Goal: Information Seeking & Learning: Learn about a topic

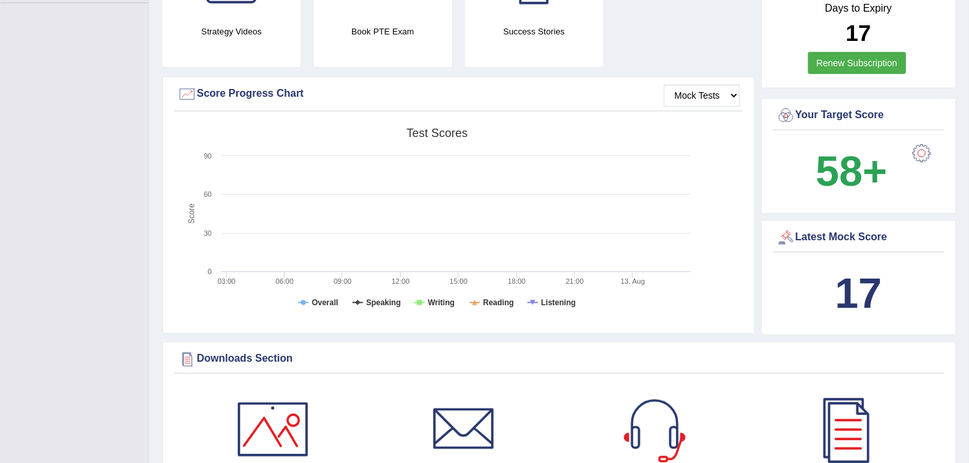
scroll to position [316, 0]
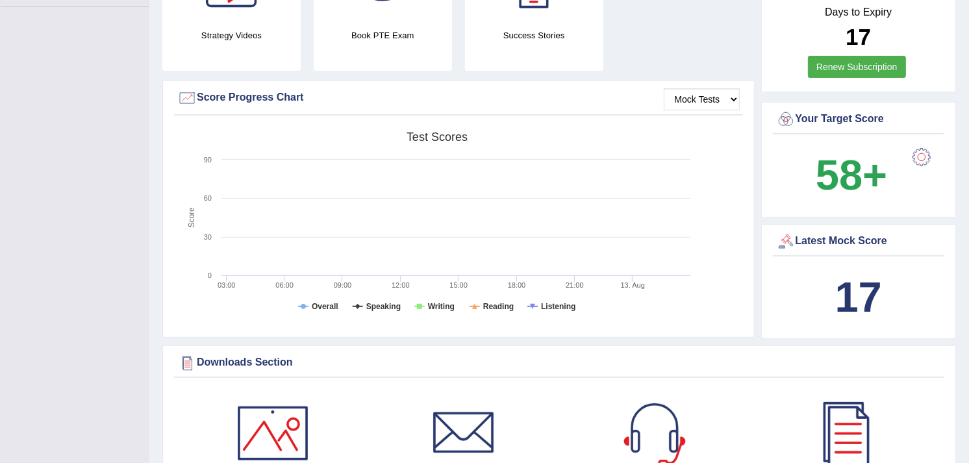
click at [874, 297] on b "17" at bounding box center [858, 296] width 47 height 47
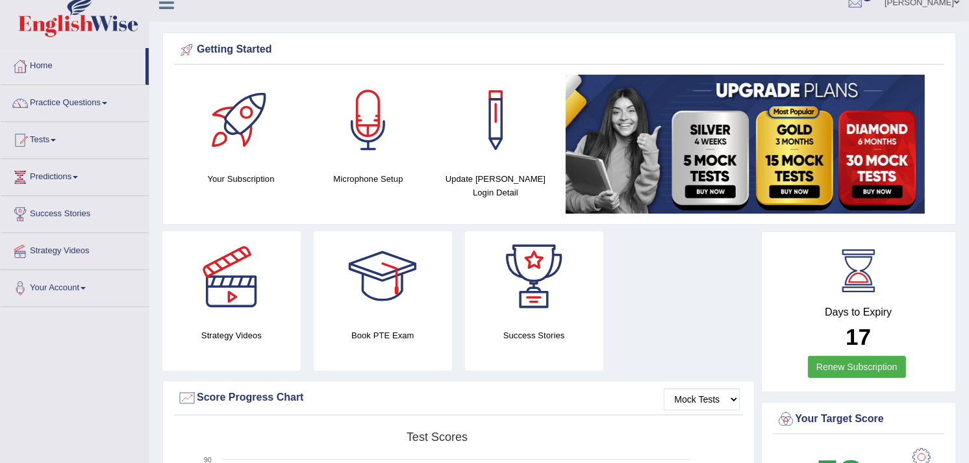
scroll to position [0, 0]
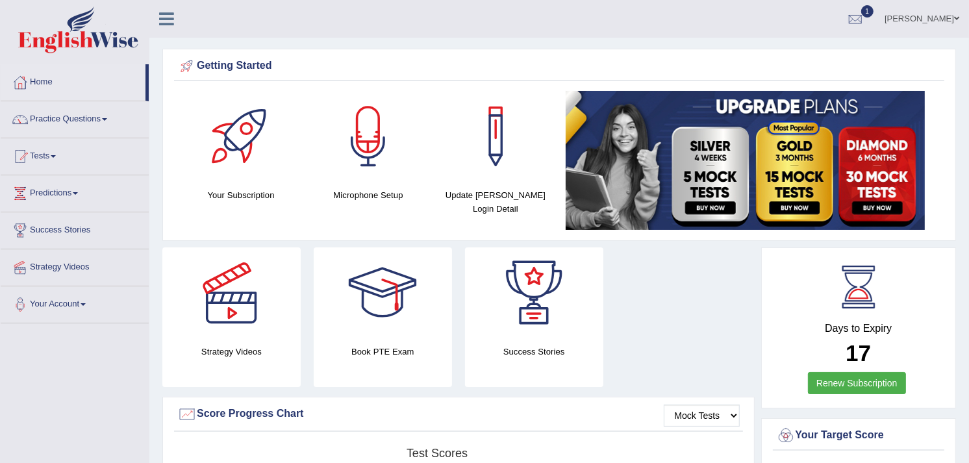
click at [113, 120] on link "Practice Questions" at bounding box center [75, 117] width 148 height 32
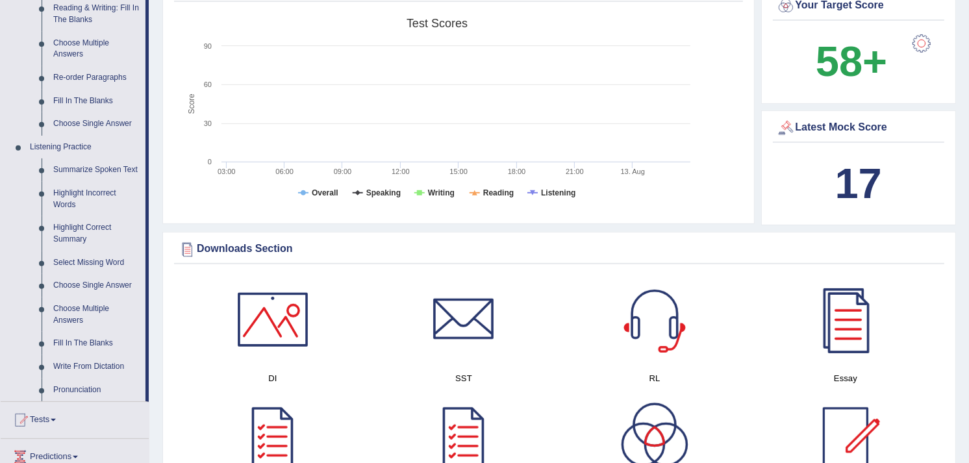
scroll to position [462, 0]
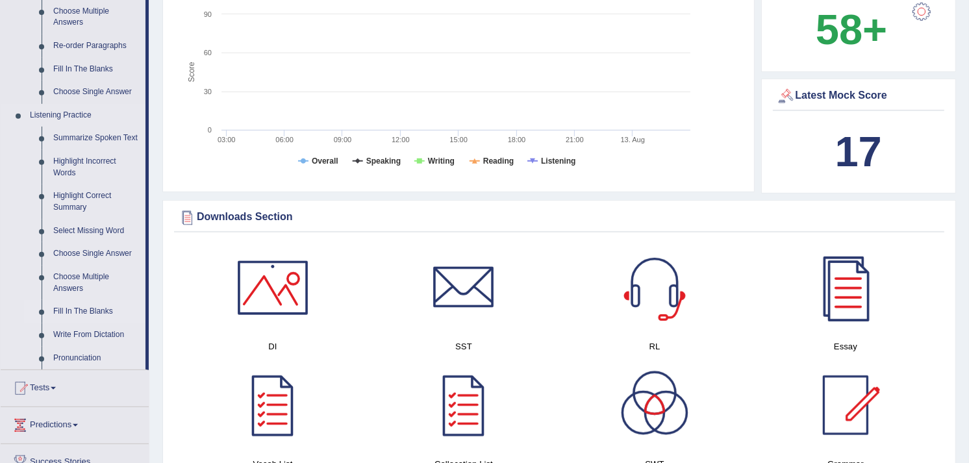
click at [96, 312] on link "Fill In The Blanks" at bounding box center [96, 311] width 98 height 23
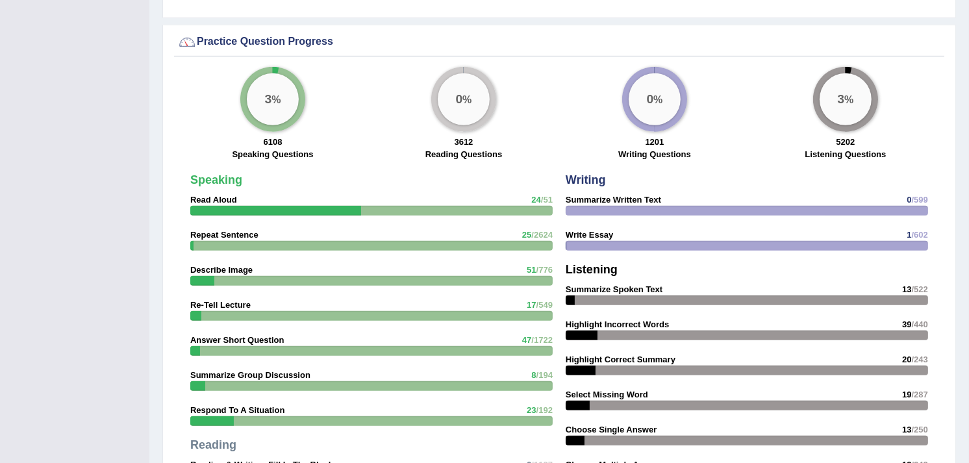
scroll to position [826, 0]
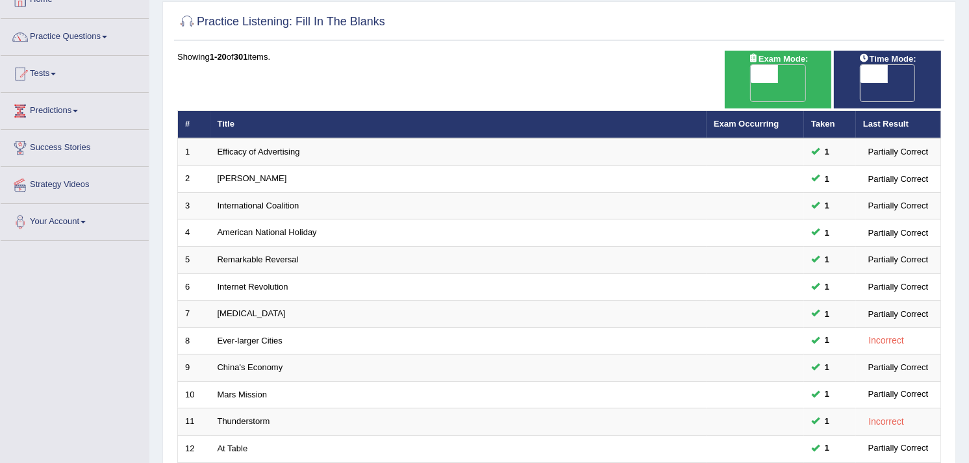
scroll to position [81, 0]
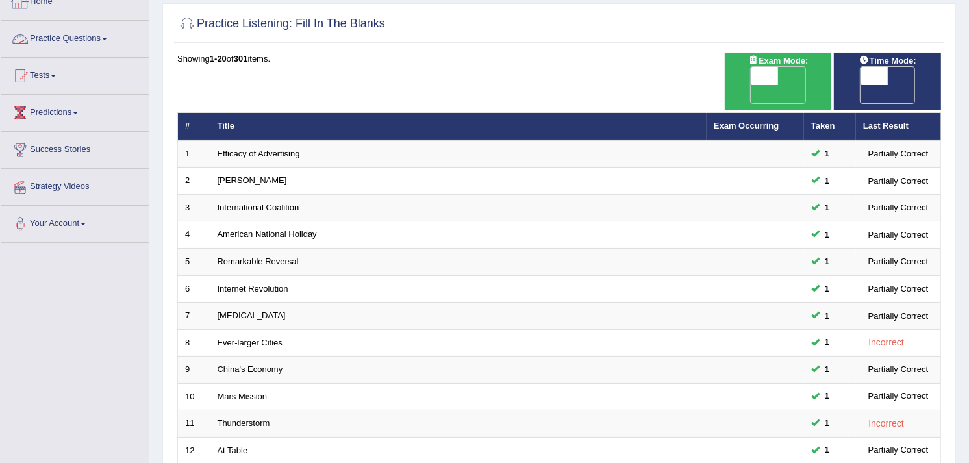
click at [64, 41] on link "Practice Questions" at bounding box center [75, 37] width 148 height 32
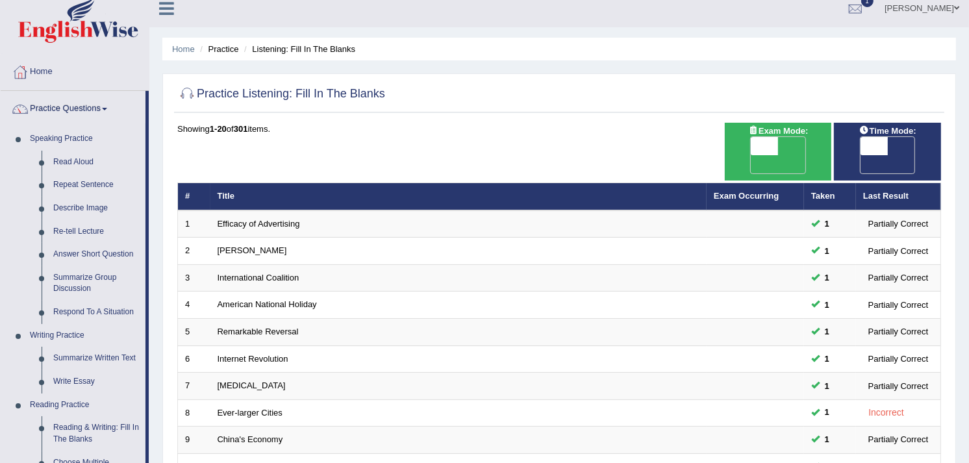
scroll to position [0, 0]
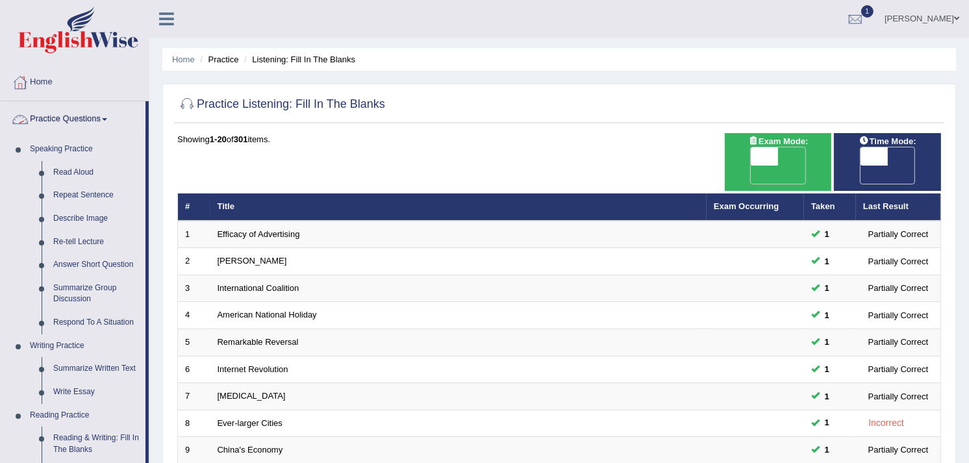
click at [115, 113] on link "Practice Questions" at bounding box center [73, 117] width 145 height 32
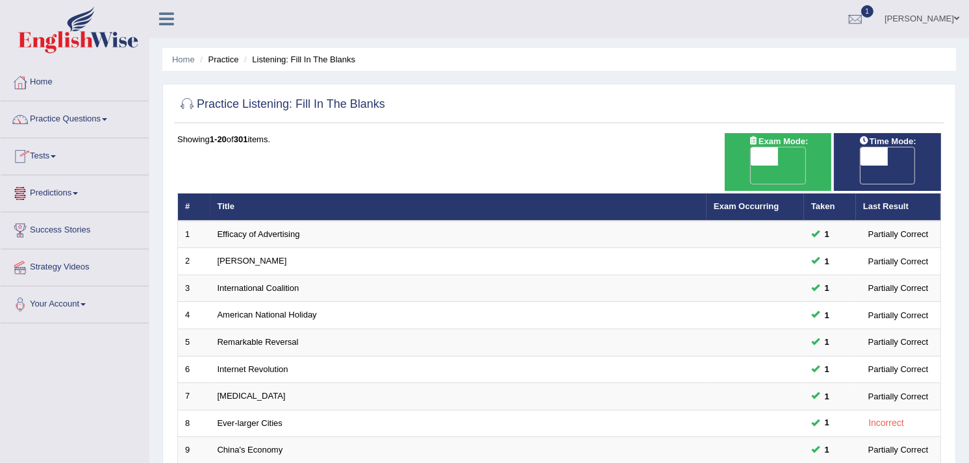
click at [51, 151] on link "Tests" at bounding box center [75, 154] width 148 height 32
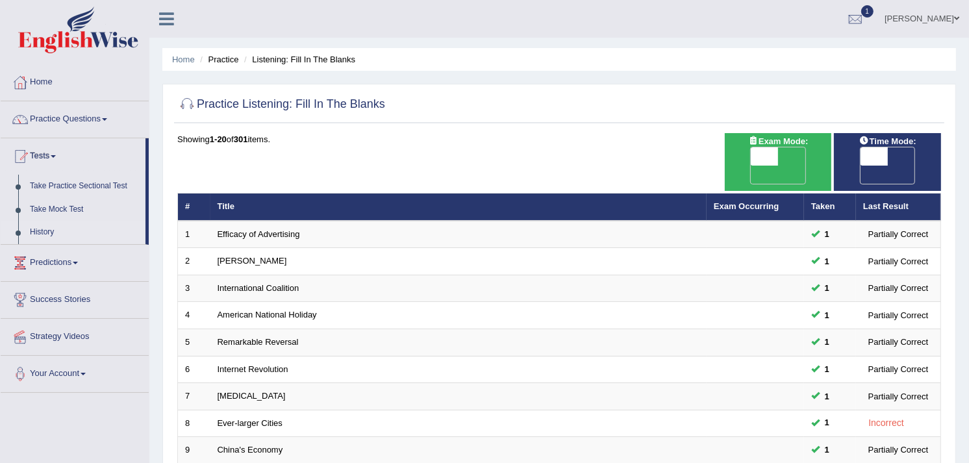
click at [38, 228] on link "History" at bounding box center [84, 232] width 121 height 23
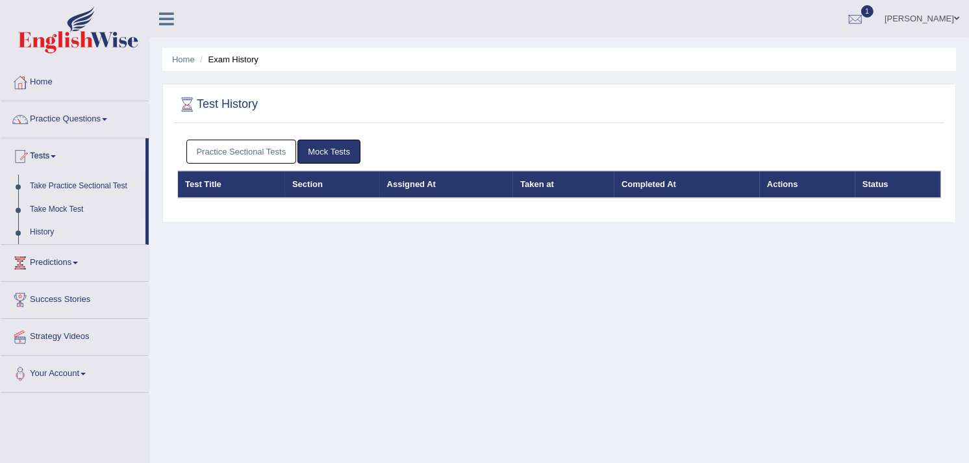
click at [258, 144] on link "Practice Sectional Tests" at bounding box center [241, 152] width 110 height 24
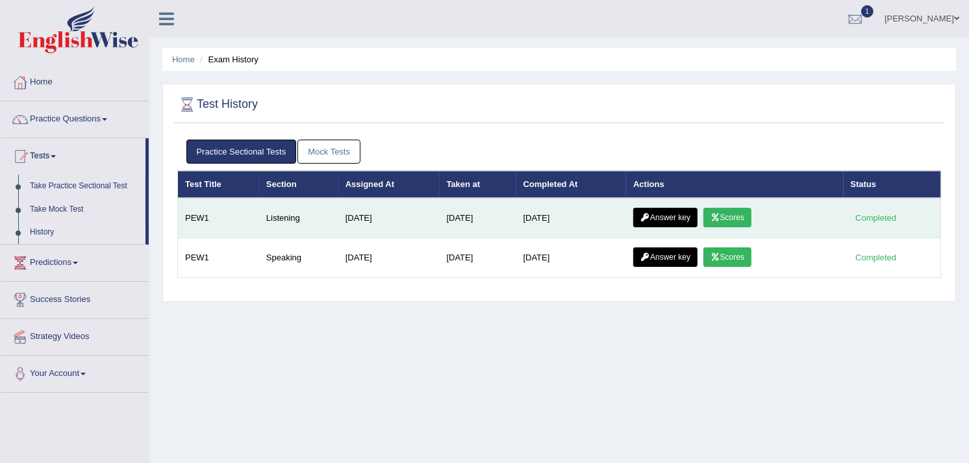
click at [732, 215] on link "Scores" at bounding box center [728, 217] width 48 height 19
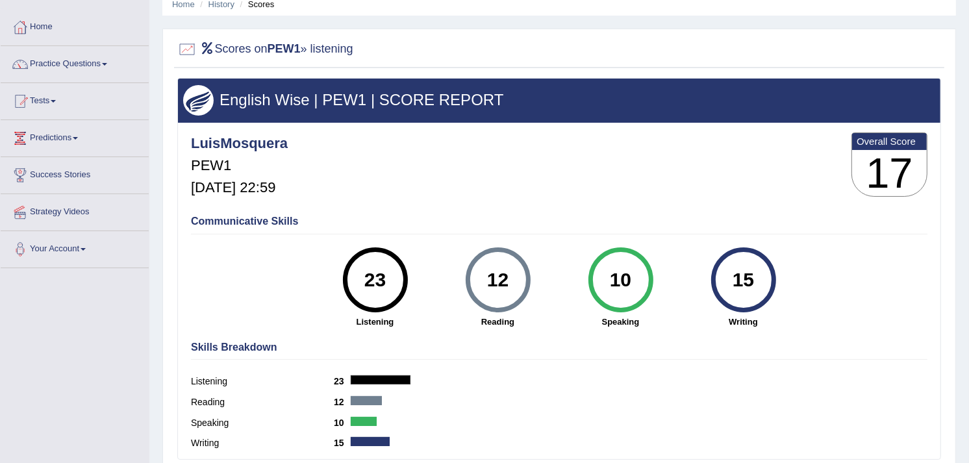
scroll to position [57, 0]
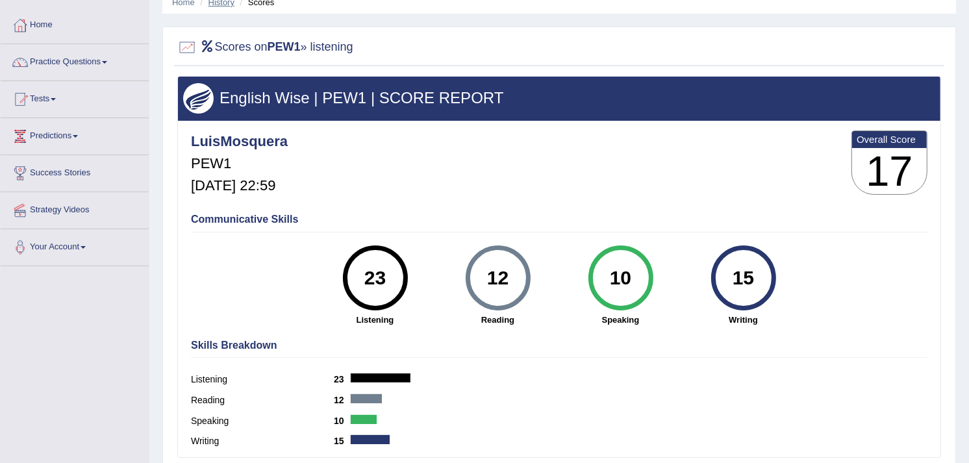
click at [218, 4] on link "History" at bounding box center [222, 2] width 26 height 10
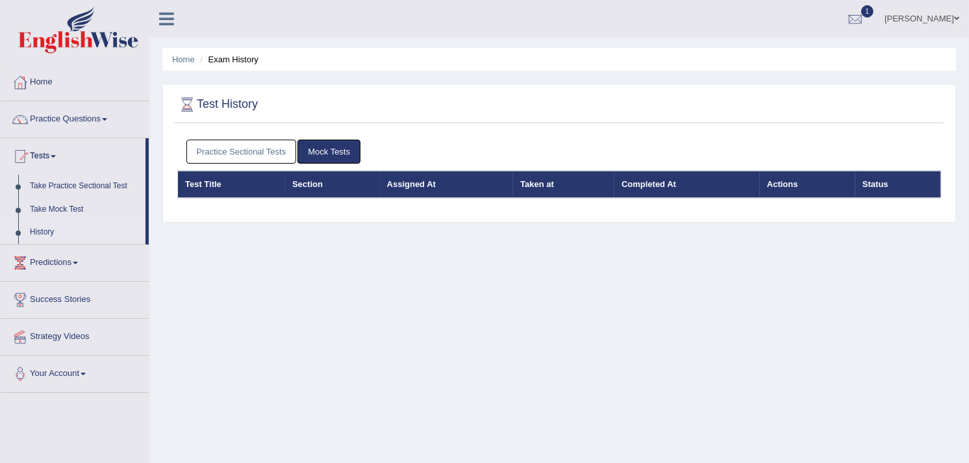
click at [225, 156] on link "Practice Sectional Tests" at bounding box center [241, 152] width 110 height 24
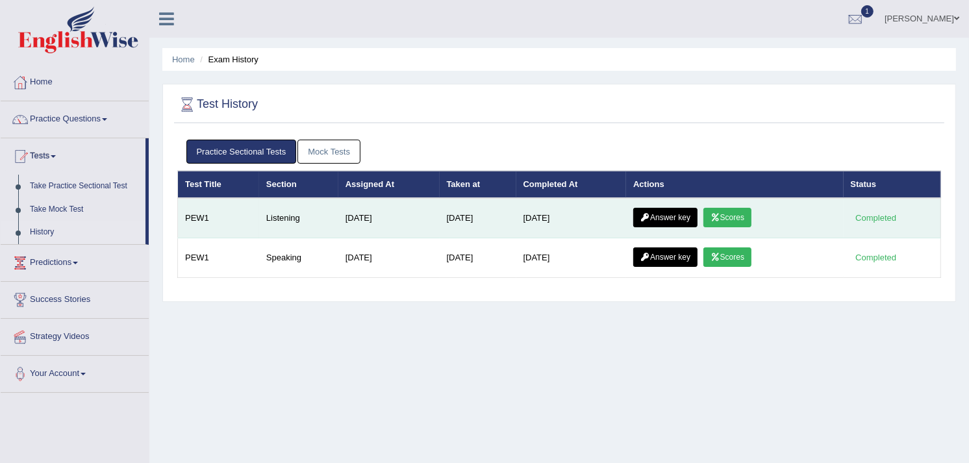
click at [663, 215] on link "Answer key" at bounding box center [665, 217] width 64 height 19
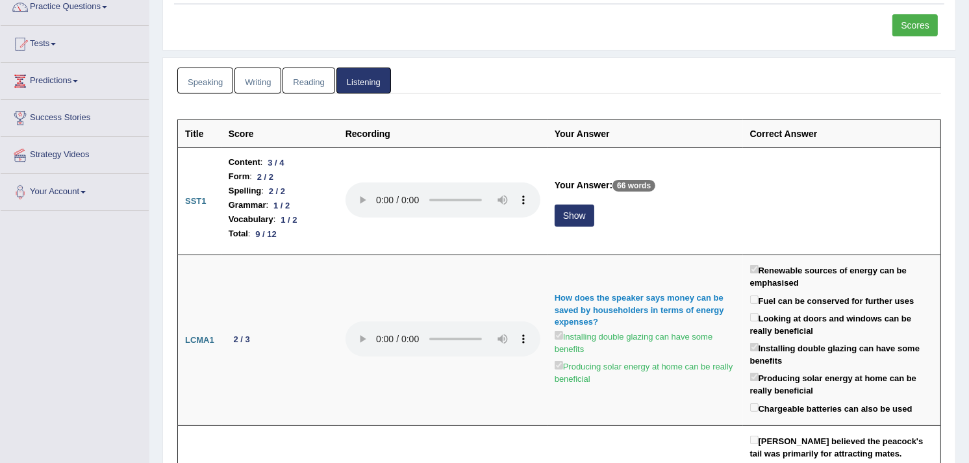
scroll to position [115, 0]
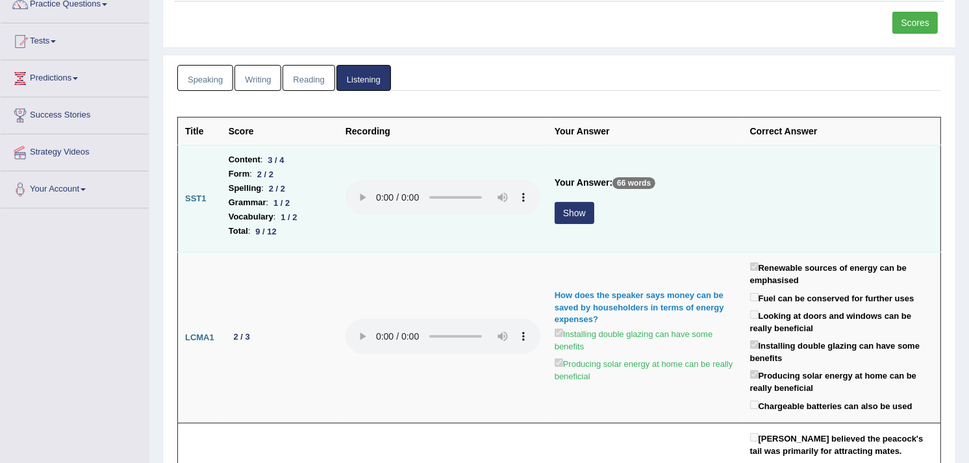
click at [568, 212] on button "Show" at bounding box center [575, 213] width 40 height 22
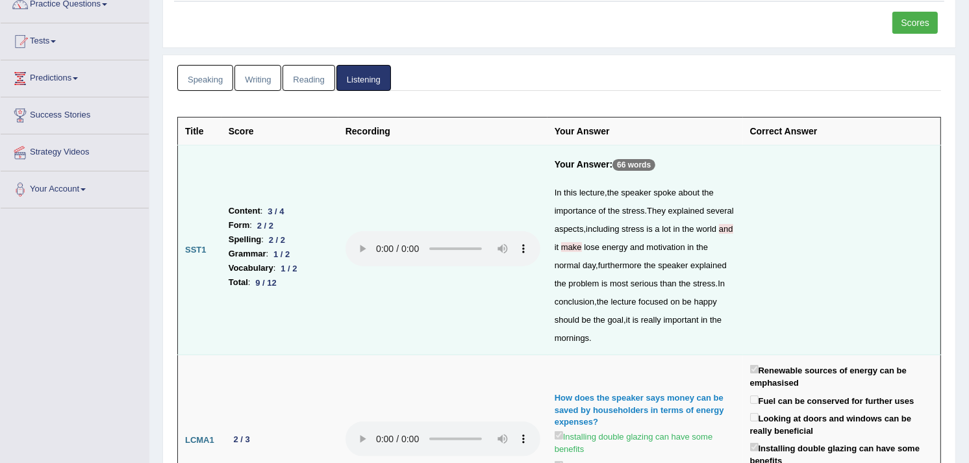
scroll to position [144, 0]
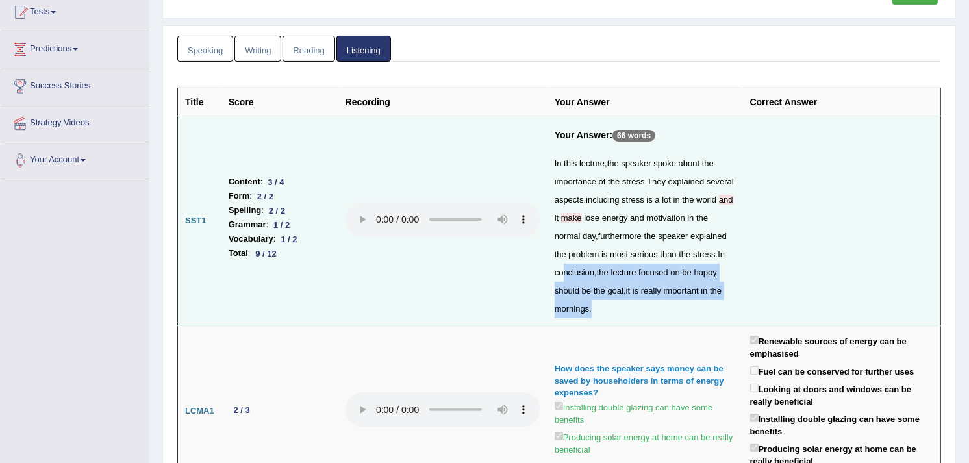
drag, startPoint x: 607, startPoint y: 303, endPoint x: 564, endPoint y: 268, distance: 55.4
click at [564, 268] on div "In this lecture , the speaker spoke about the importance of the stress . They e…" at bounding box center [645, 237] width 181 height 164
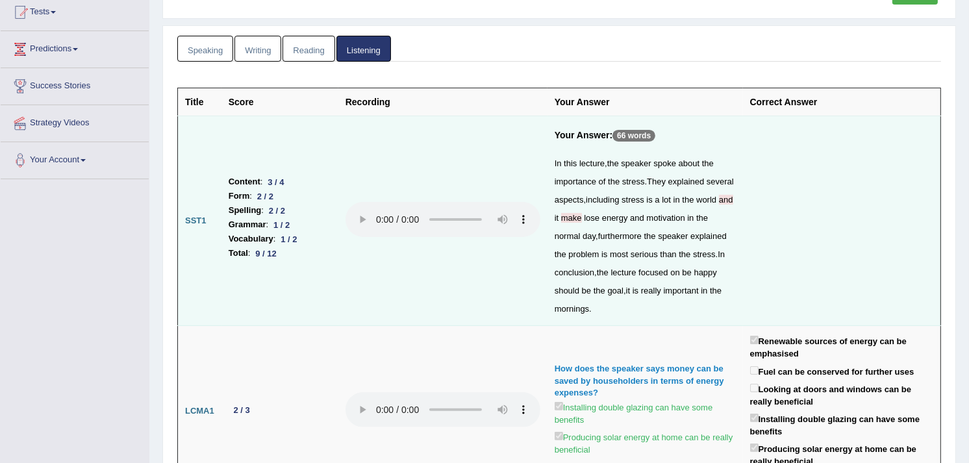
click at [767, 238] on td at bounding box center [842, 221] width 198 height 210
click at [731, 201] on span "and" at bounding box center [726, 200] width 14 height 10
click at [628, 137] on p "66 words" at bounding box center [634, 136] width 43 height 12
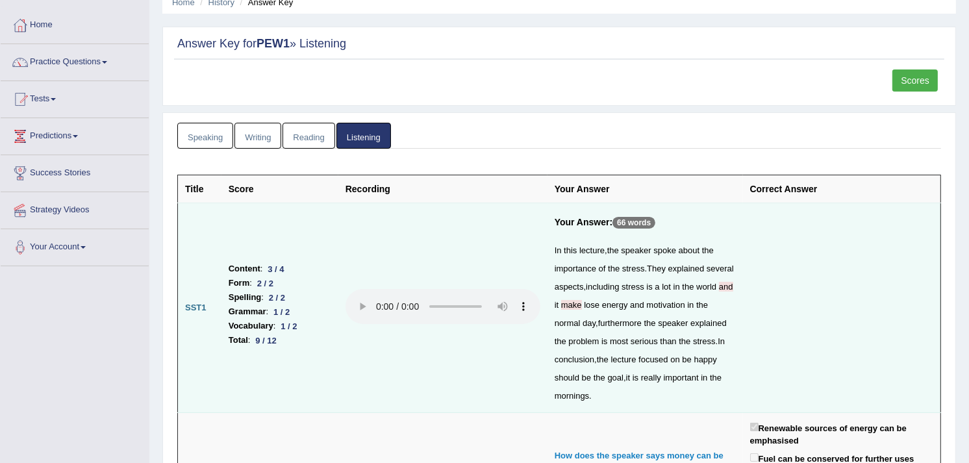
scroll to position [86, 0]
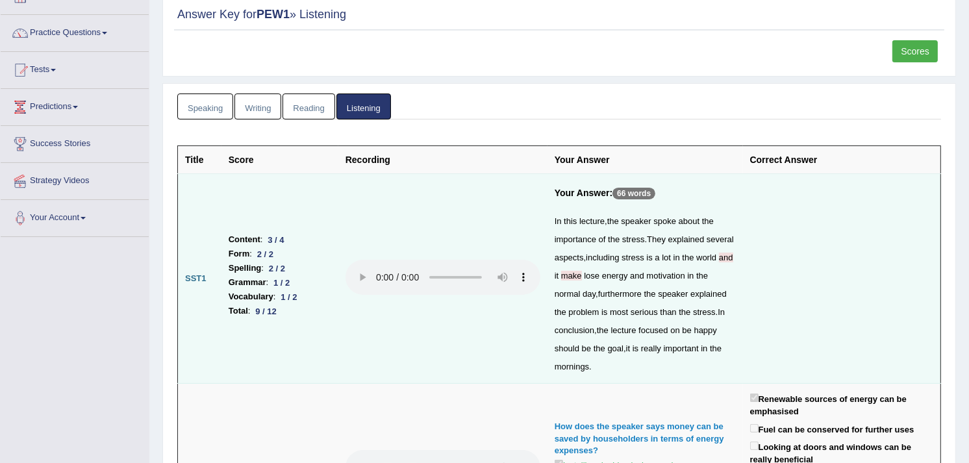
click at [718, 256] on span at bounding box center [718, 258] width 3 height 10
drag, startPoint x: 718, startPoint y: 256, endPoint x: 736, endPoint y: 260, distance: 18.1
click at [736, 260] on div "In this lecture , the speaker spoke about the importance of the stress . They e…" at bounding box center [645, 294] width 181 height 164
click at [555, 212] on div "In this lecture , the speaker spoke about the importance of the stress . They e…" at bounding box center [645, 294] width 181 height 164
click at [728, 258] on span "and" at bounding box center [726, 258] width 14 height 10
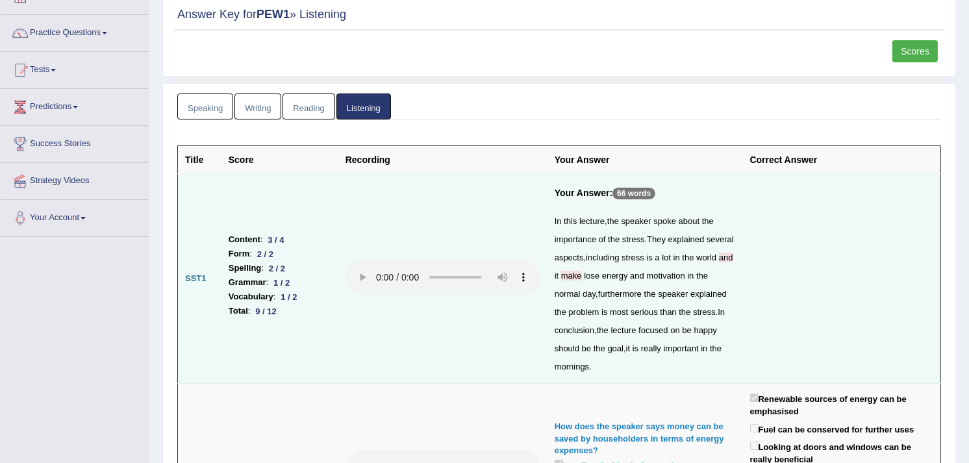
click at [728, 258] on span "and" at bounding box center [726, 258] width 14 height 10
click at [722, 260] on span "and" at bounding box center [726, 258] width 14 height 10
click at [570, 273] on span "make" at bounding box center [571, 276] width 21 height 10
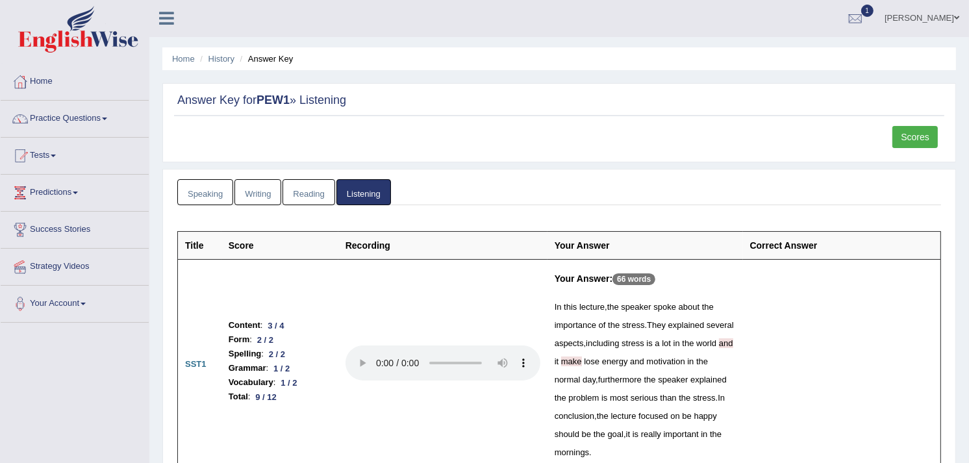
scroll to position [0, 0]
click at [79, 124] on link "Practice Questions" at bounding box center [75, 117] width 148 height 32
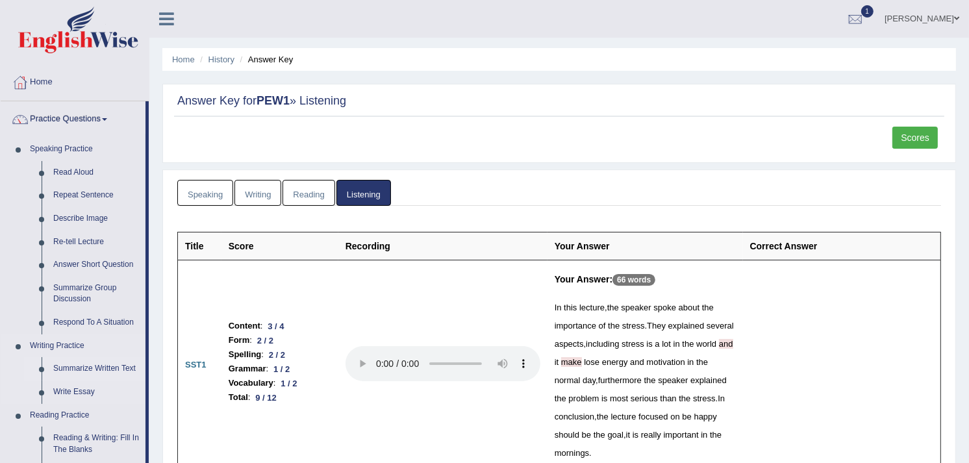
click at [117, 373] on link "Summarize Written Text" at bounding box center [96, 368] width 98 height 23
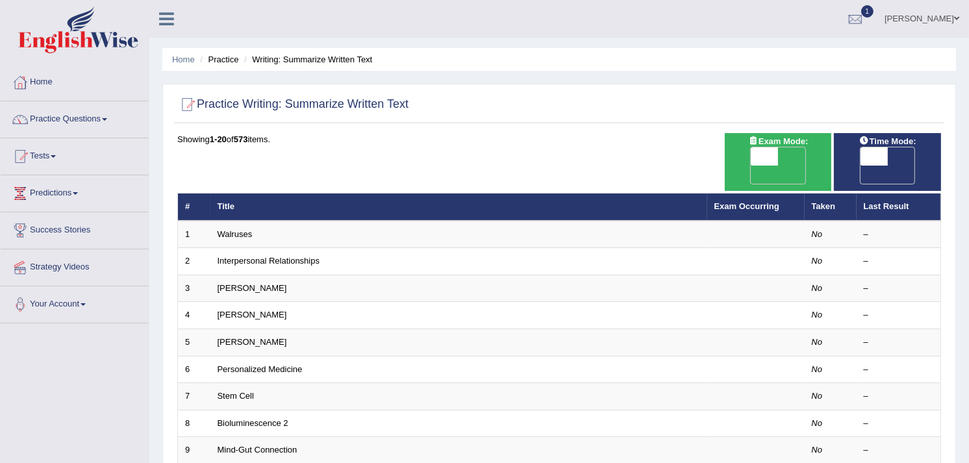
click at [58, 83] on link "Home" at bounding box center [75, 80] width 148 height 32
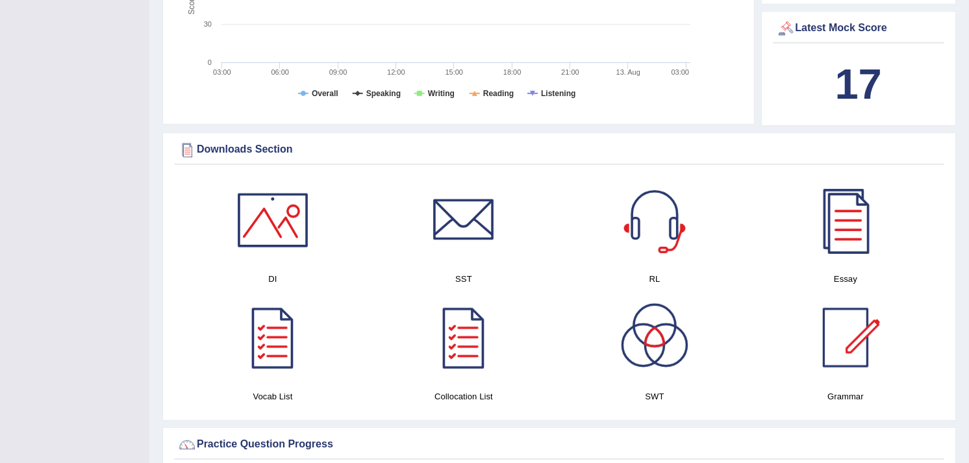
scroll to position [526, 0]
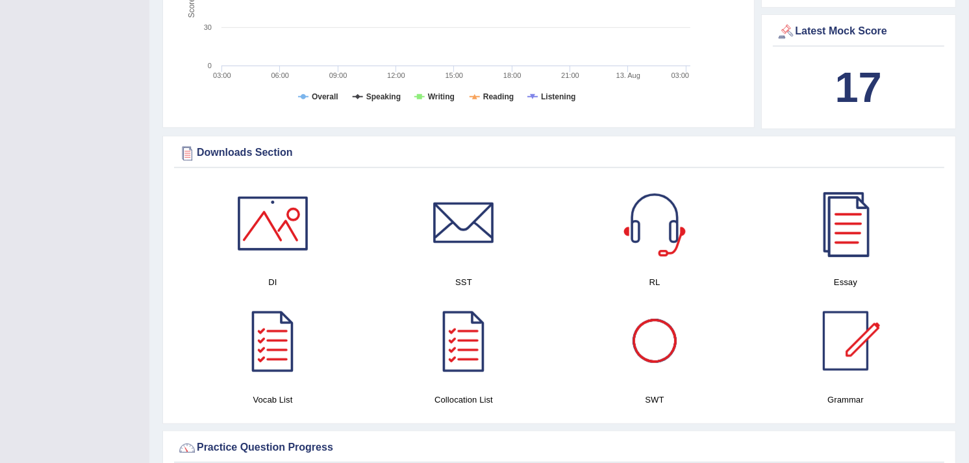
click at [651, 314] on div at bounding box center [654, 341] width 91 height 91
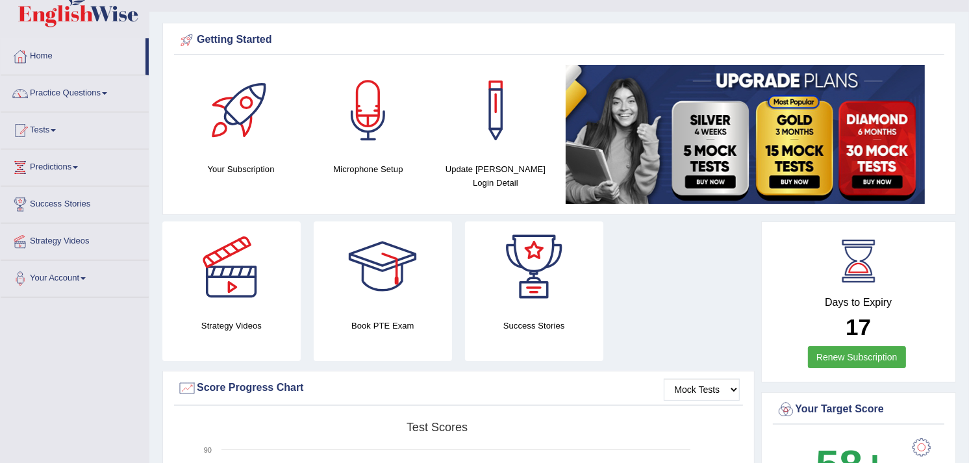
scroll to position [0, 0]
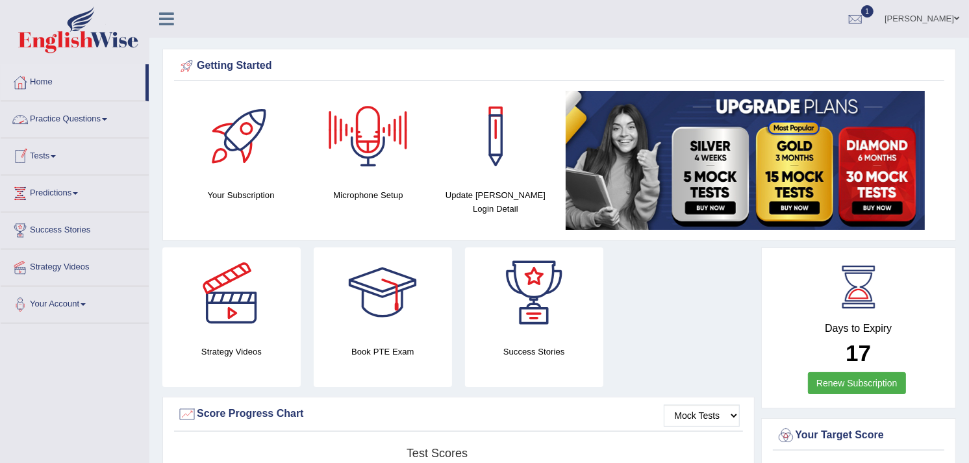
click at [79, 107] on link "Practice Questions" at bounding box center [75, 117] width 148 height 32
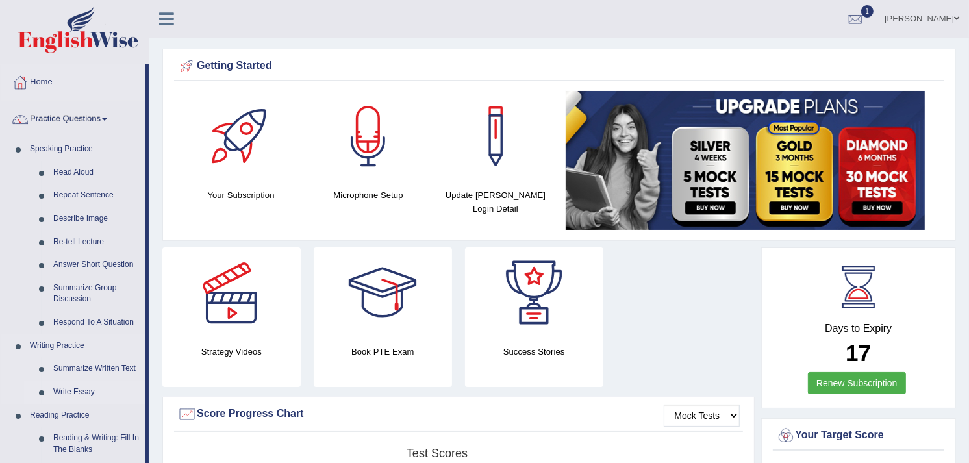
click at [73, 390] on link "Write Essay" at bounding box center [96, 392] width 98 height 23
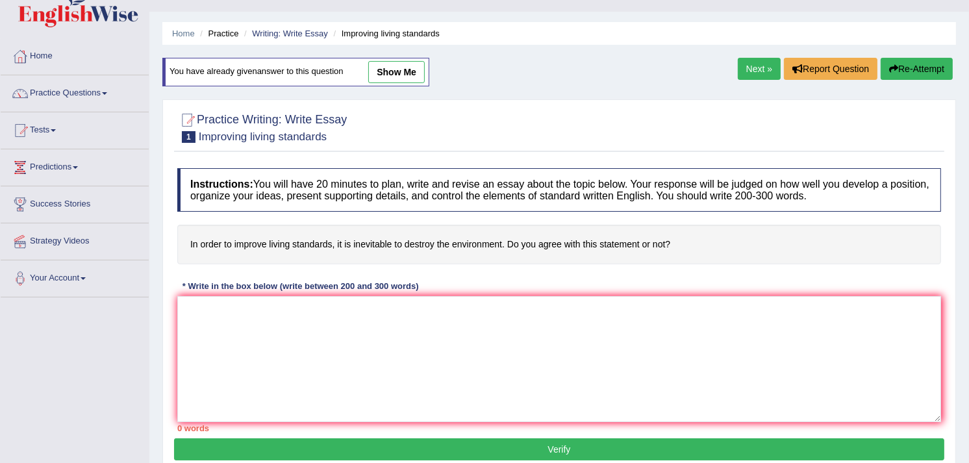
scroll to position [25, 0]
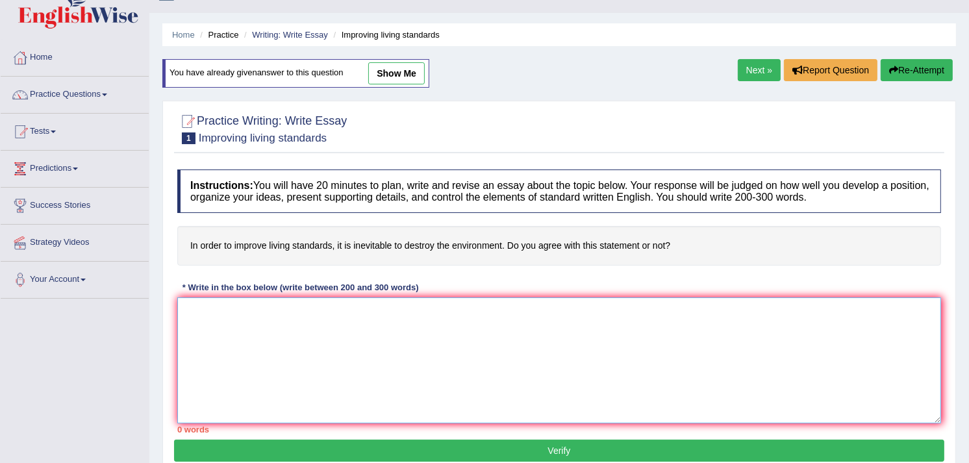
click at [361, 318] on textarea at bounding box center [559, 361] width 764 height 126
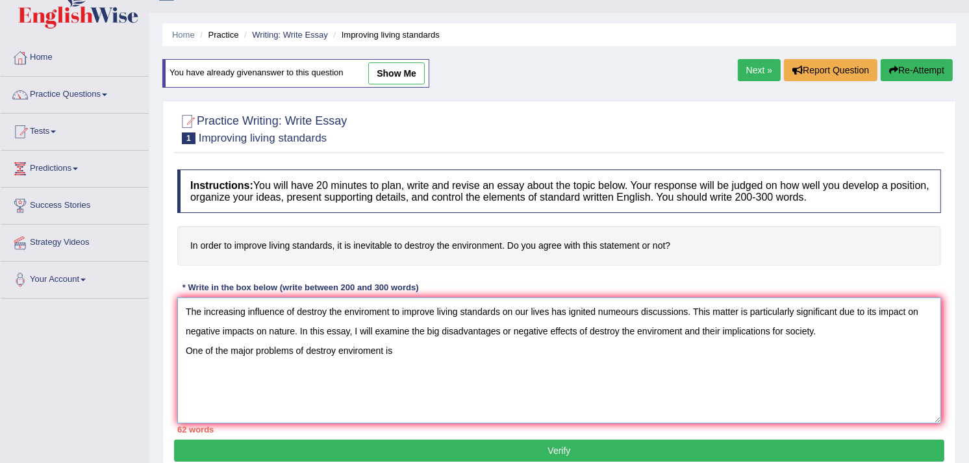
click at [418, 360] on textarea "The increasing influence of destroy the enviroment to improve living standards …" at bounding box center [559, 361] width 764 height 126
click at [429, 356] on textarea "The increasing influence of destroy the enviroment to improve living standards …" at bounding box center [559, 361] width 764 height 126
click at [399, 365] on textarea "The increasing influence of destroy the enviroment to improve living standards …" at bounding box center [559, 361] width 764 height 126
click at [403, 359] on textarea "The increasing influence of destroy the enviroment to improve living standards …" at bounding box center [559, 361] width 764 height 126
click at [410, 352] on textarea "The increasing influence of destroy the enviroment to improve living standards …" at bounding box center [559, 361] width 764 height 126
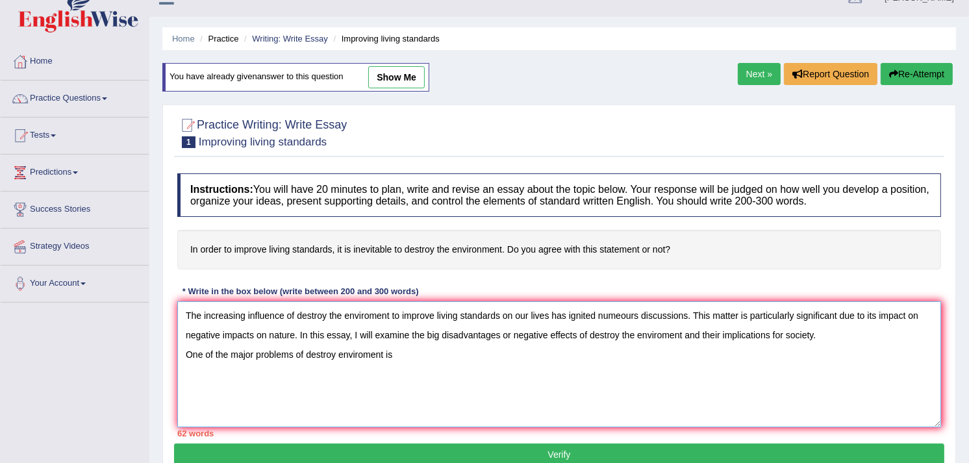
scroll to position [21, 0]
click at [453, 375] on textarea "The increasing influence of destroy the enviroment to improve living standards …" at bounding box center [559, 364] width 764 height 126
click at [433, 357] on textarea "The increasing influence of destroy the enviroment to improve living standards …" at bounding box center [559, 364] width 764 height 126
click at [408, 358] on textarea "The increasing influence of destroy the enviroment to improve living standards …" at bounding box center [559, 364] width 764 height 126
type textarea "The increasing influence of destroy the enviroment to improve living standards …"
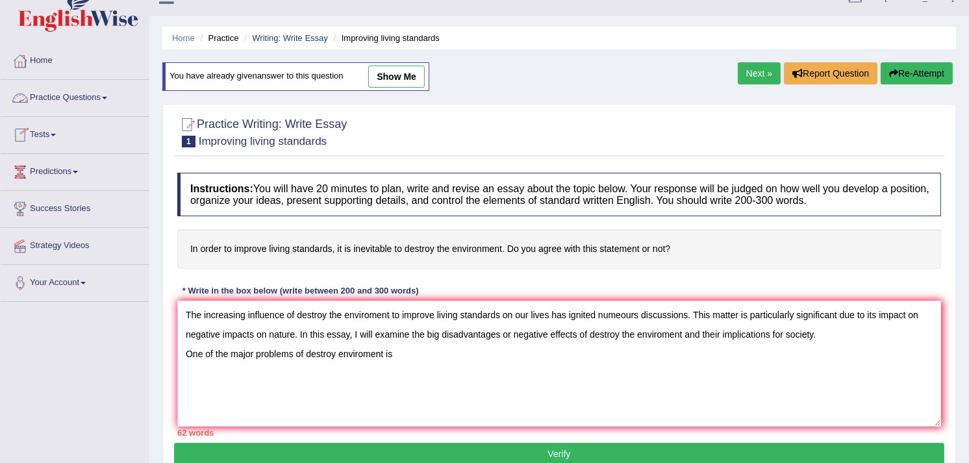
click at [86, 102] on link "Practice Questions" at bounding box center [75, 96] width 148 height 32
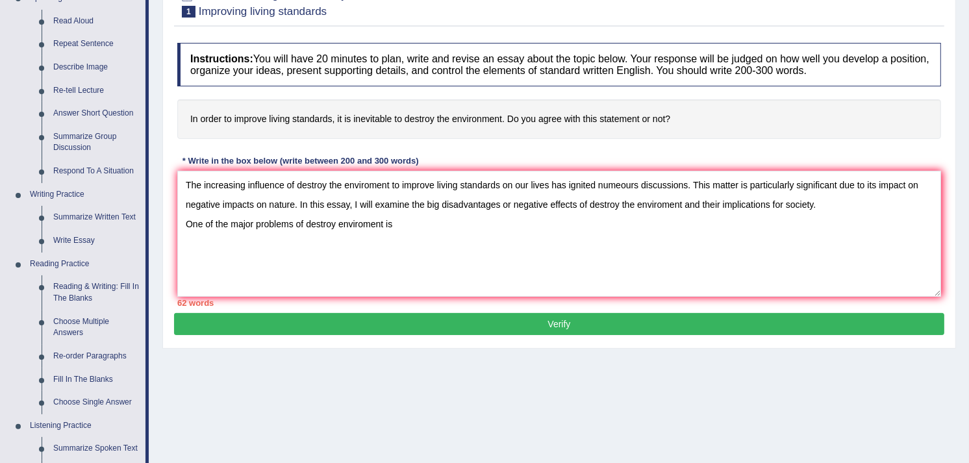
scroll to position [155, 0]
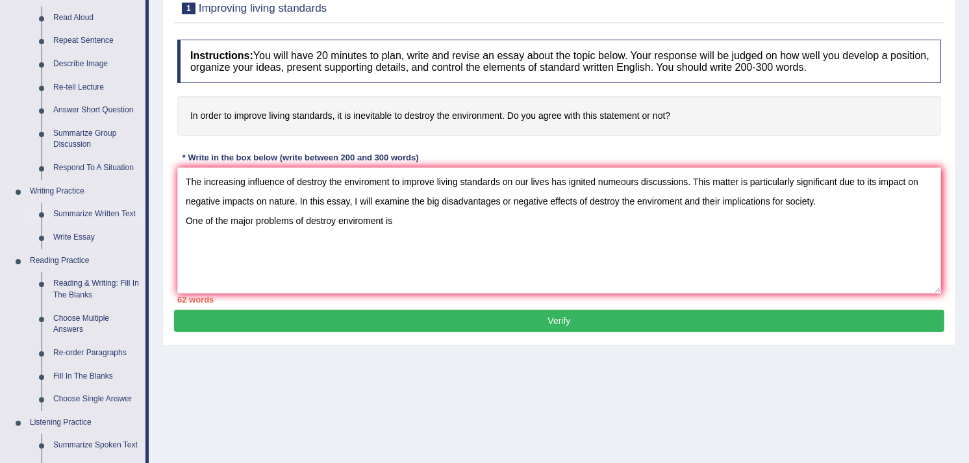
click at [101, 212] on link "Summarize Written Text" at bounding box center [96, 214] width 98 height 23
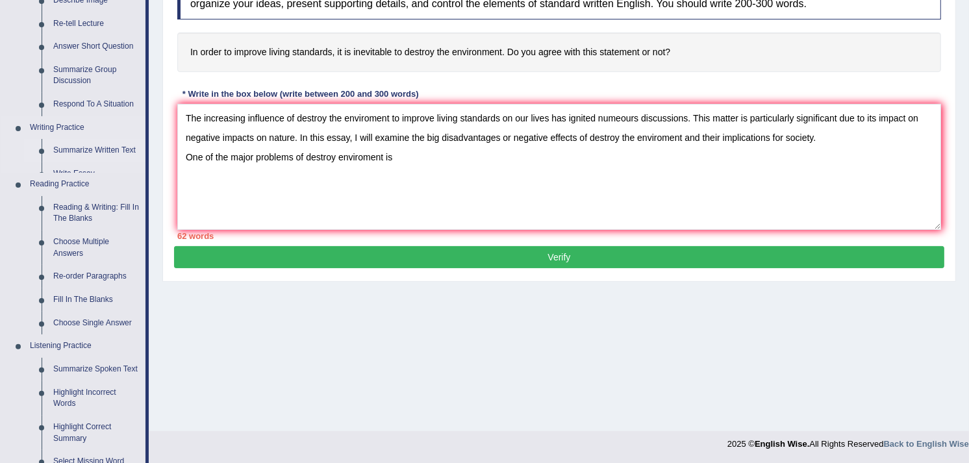
scroll to position [515, 0]
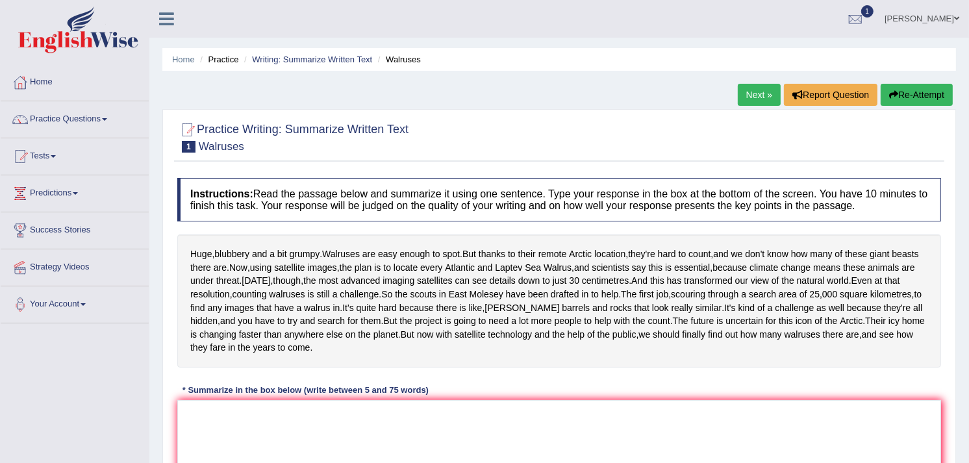
click at [956, 18] on span at bounding box center [956, 18] width 5 height 8
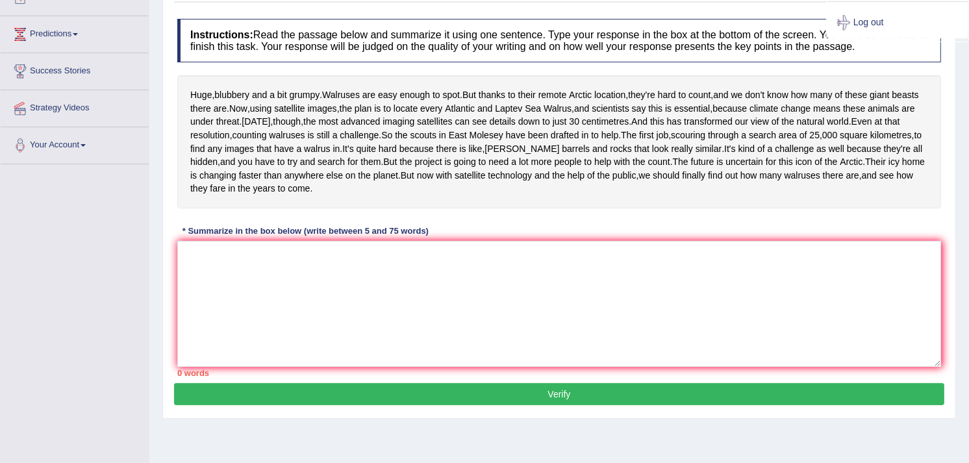
scroll to position [160, 0]
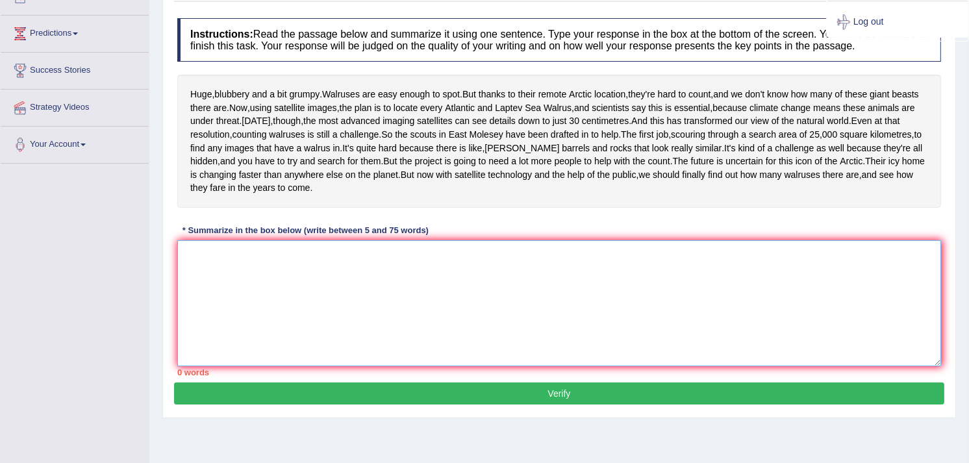
click at [336, 352] on textarea at bounding box center [559, 303] width 764 height 126
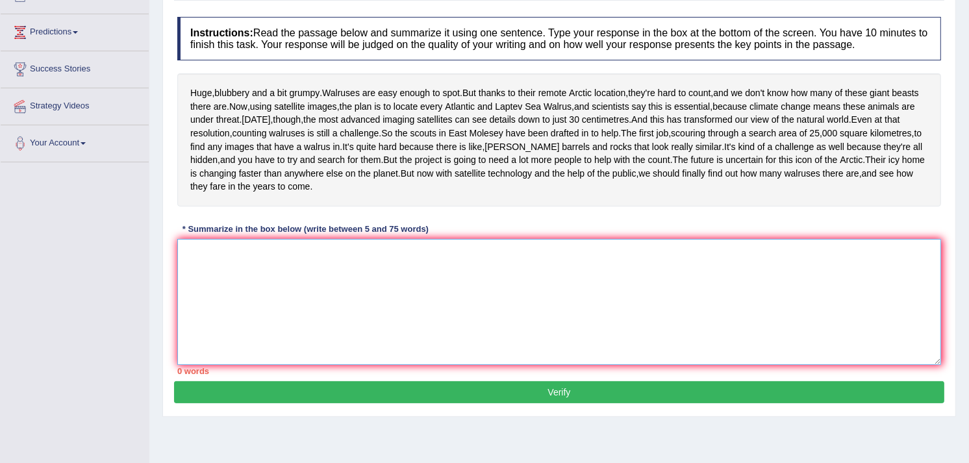
scroll to position [162, 0]
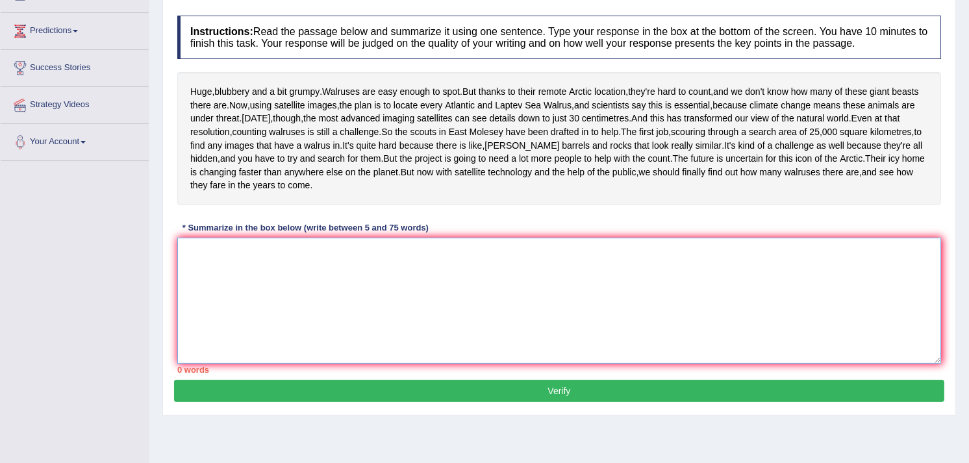
click at [490, 303] on textarea at bounding box center [559, 301] width 764 height 126
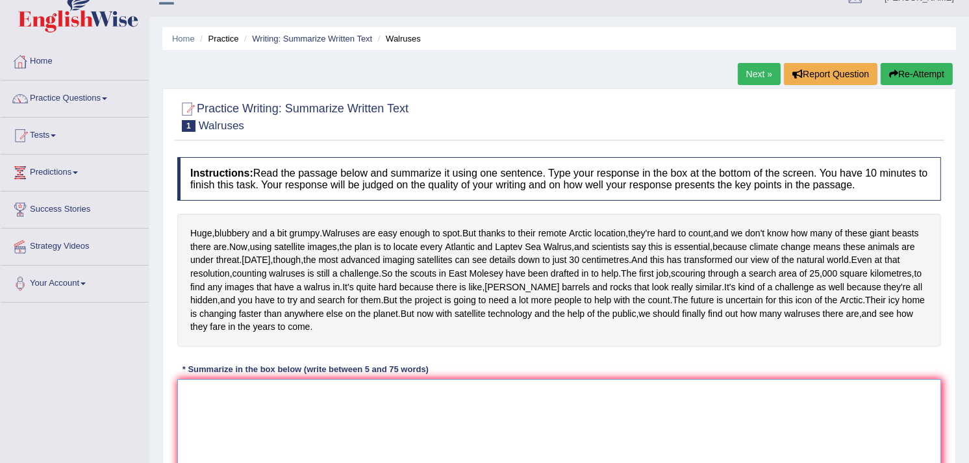
scroll to position [23, 0]
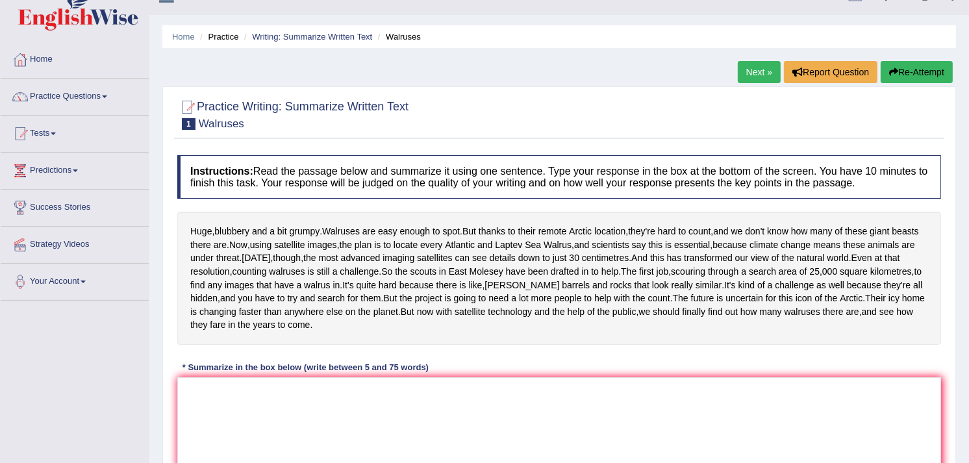
click at [337, 277] on div "Huge , blubbery and a bit grumpy . Walruses are easy enough to spot . But thank…" at bounding box center [559, 278] width 764 height 133
drag, startPoint x: 349, startPoint y: 231, endPoint x: 368, endPoint y: 129, distance: 104.4
click at [368, 129] on div "Practice Writing: Summarize Written Text 1 Walruses Instructions: Read the pass…" at bounding box center [559, 320] width 794 height 469
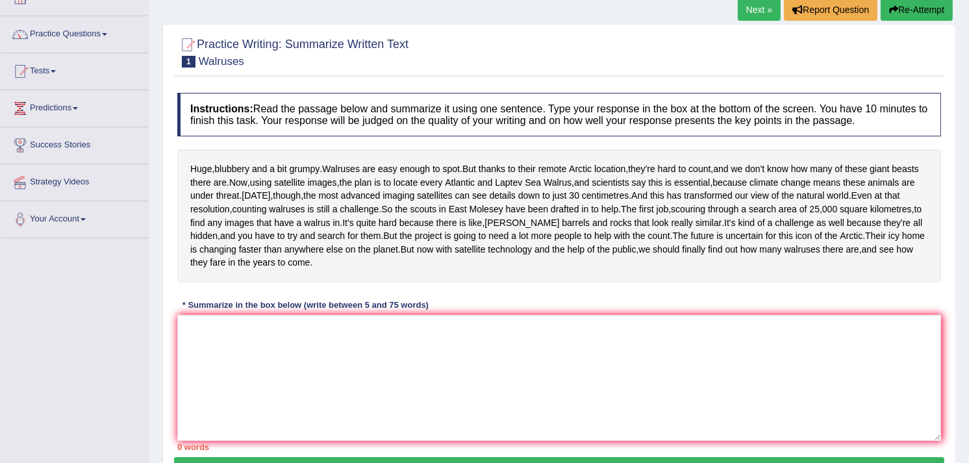
scroll to position [218, 0]
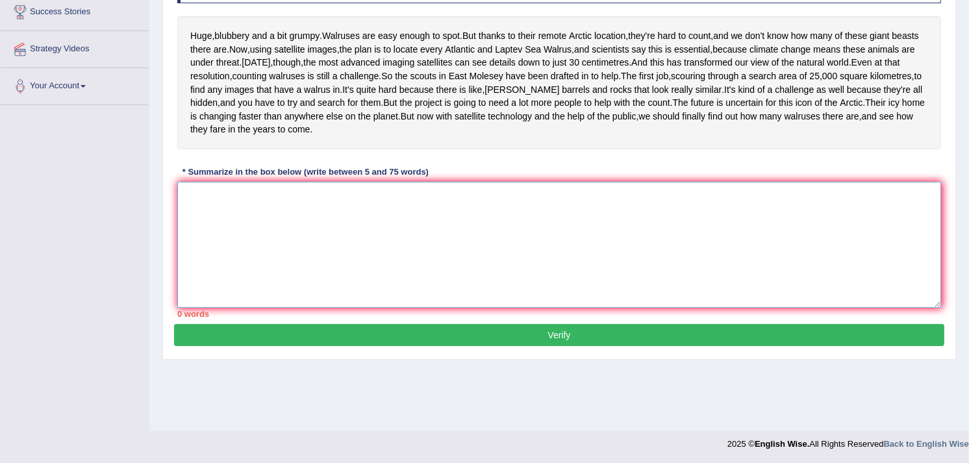
click at [316, 257] on textarea at bounding box center [559, 245] width 764 height 126
click at [336, 246] on textarea at bounding box center [559, 245] width 764 height 126
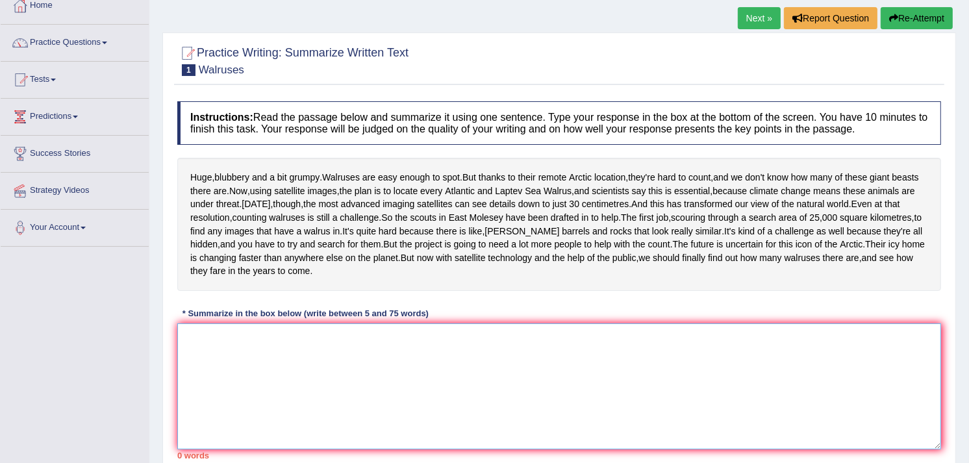
scroll to position [146, 0]
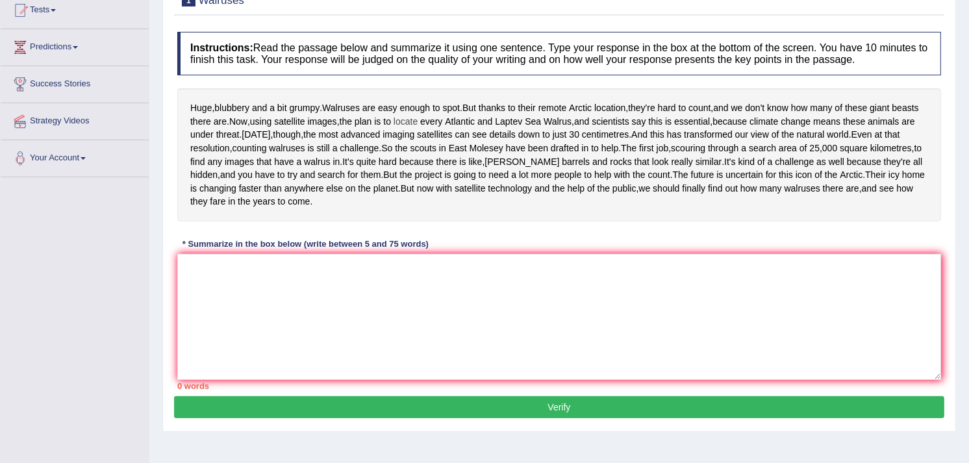
click at [411, 120] on span "locate" at bounding box center [406, 122] width 24 height 14
click at [411, 120] on body "Toggle navigation Home Practice Questions Speaking Practice Read Aloud Repeat S…" at bounding box center [484, 85] width 969 height 463
click at [494, 27] on div "Instructions: Read the passage below and summarize it using one sentence. Type …" at bounding box center [559, 210] width 770 height 371
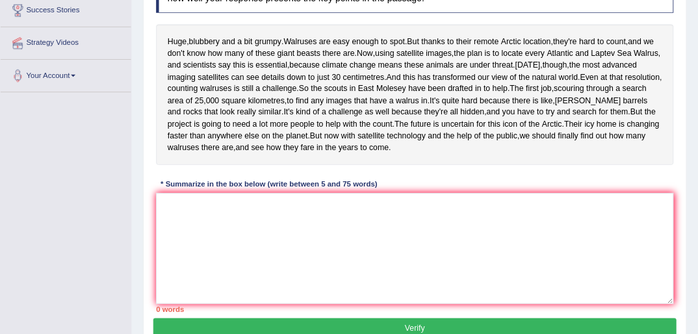
scroll to position [219, 0]
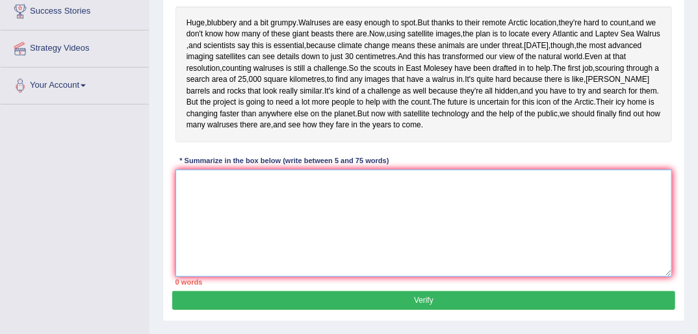
drag, startPoint x: 952, startPoint y: 8, endPoint x: 251, endPoint y: 231, distance: 735.3
click at [252, 244] on textarea at bounding box center [423, 223] width 497 height 107
click at [251, 227] on textarea at bounding box center [423, 223] width 497 height 107
click at [215, 218] on textarea at bounding box center [423, 223] width 497 height 107
type textarea "t"
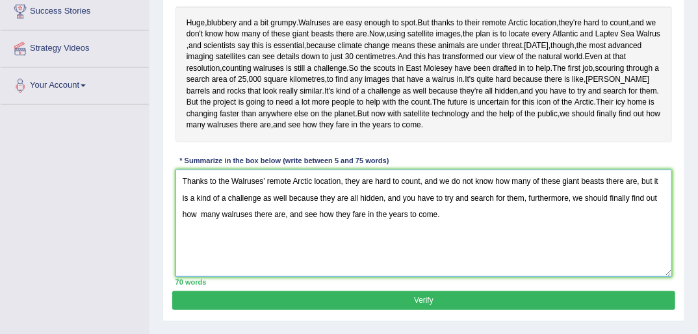
click at [234, 226] on textarea "Thanks to the Walruses' remote Arctic location, they are hard to count, and we …" at bounding box center [423, 223] width 497 height 107
click at [239, 224] on textarea "Thanks to the Walruses' remote Arctic location, they are hard to count, and we …" at bounding box center [423, 223] width 497 height 107
click at [464, 255] on textarea "Thanks to the walruses' remote Arctic location, they are hard to count, and we …" at bounding box center [423, 223] width 497 height 107
click at [418, 262] on textarea "Thanks to the walruses' remote Arctic location, they are hard to count, and we …" at bounding box center [423, 223] width 497 height 107
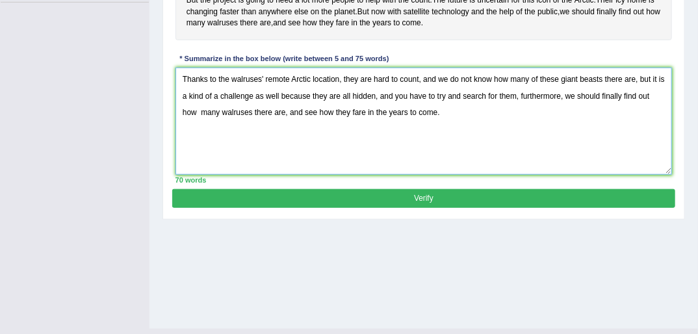
scroll to position [323, 0]
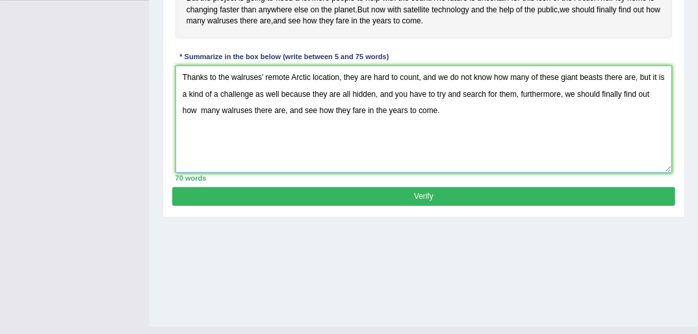
type textarea "Thanks to the walruses' remote Arctic location, they are hard to count, and we …"
click at [316, 206] on button "Verify" at bounding box center [423, 196] width 502 height 19
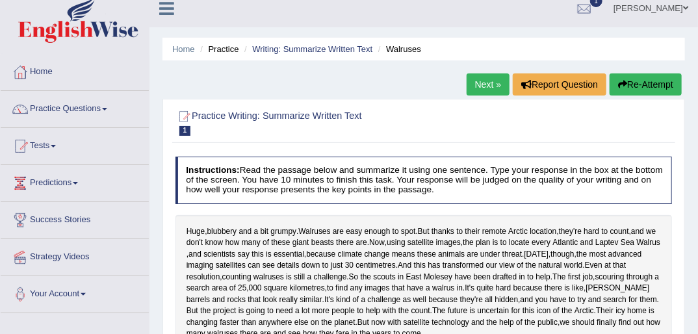
scroll to position [0, 0]
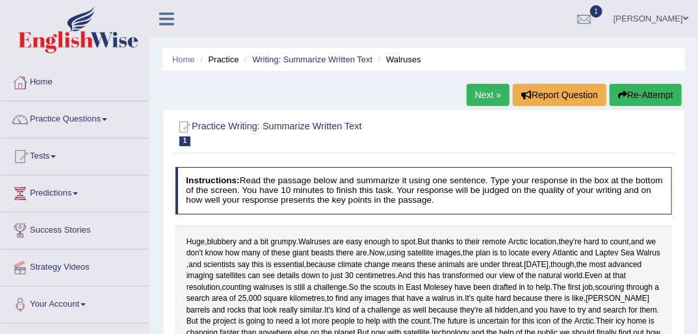
click at [481, 91] on link "Next »" at bounding box center [487, 95] width 43 height 22
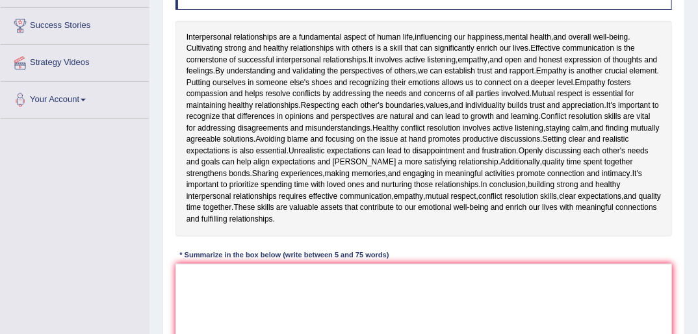
scroll to position [211, 0]
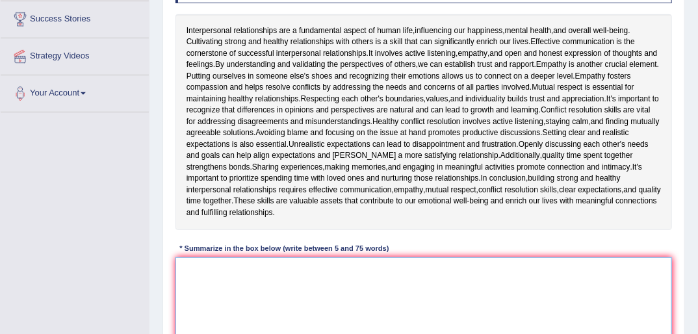
click at [288, 273] on textarea at bounding box center [423, 310] width 497 height 107
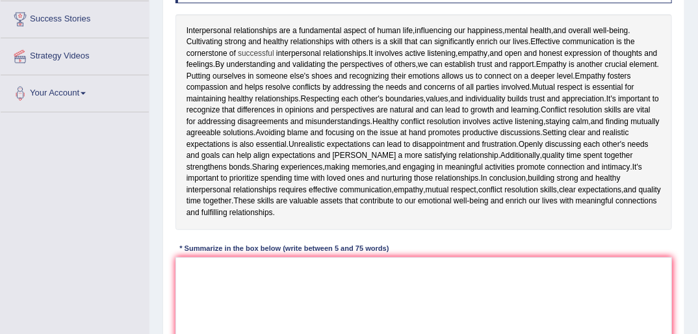
drag, startPoint x: 532, startPoint y: 41, endPoint x: 238, endPoint y: 57, distance: 294.1
click at [238, 57] on div "Interpersonal relationships are a fundamental aspect of human life , influencin…" at bounding box center [423, 122] width 497 height 216
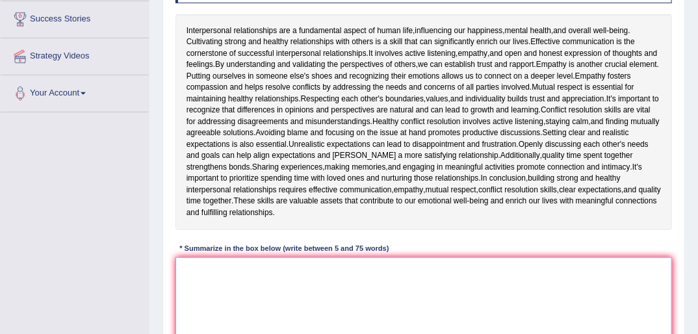
click at [194, 272] on textarea at bounding box center [423, 310] width 497 height 107
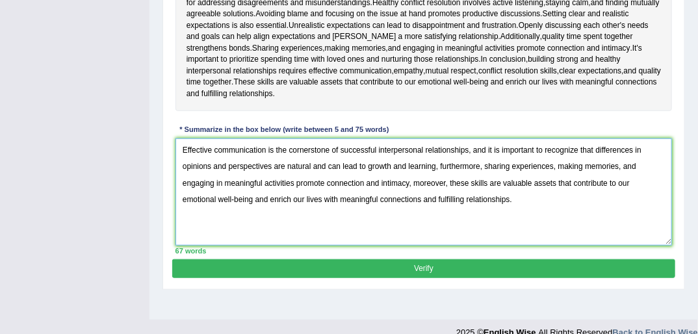
scroll to position [331, 0]
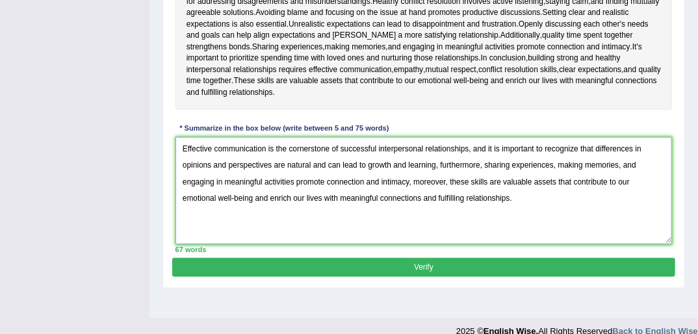
type textarea "Effective communication is the cornerstone of successful interpersonal relation…"
click at [429, 265] on button "Verify" at bounding box center [423, 267] width 502 height 19
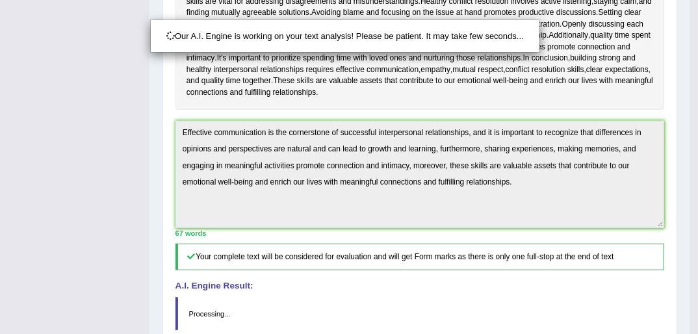
scroll to position [450, 0]
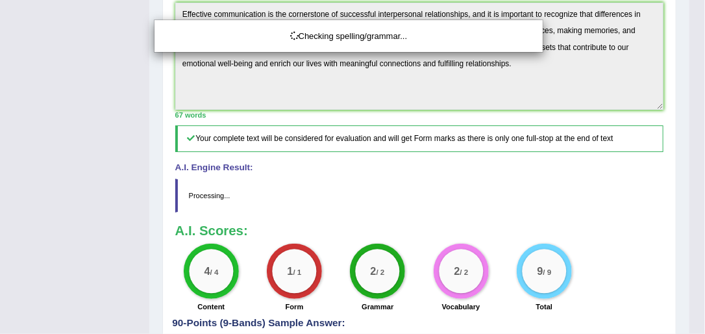
drag, startPoint x: 705, startPoint y: 156, endPoint x: 705, endPoint y: 244, distance: 87.7
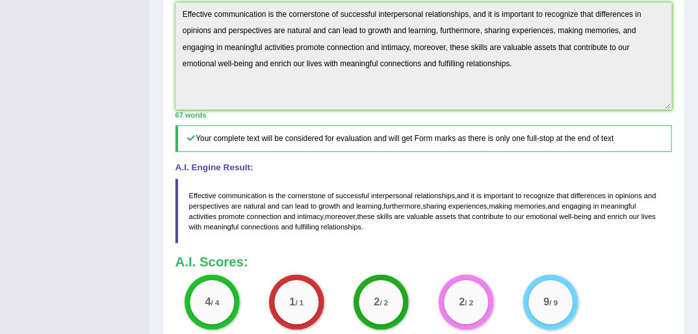
drag, startPoint x: 705, startPoint y: 244, endPoint x: 705, endPoint y: 266, distance: 22.1
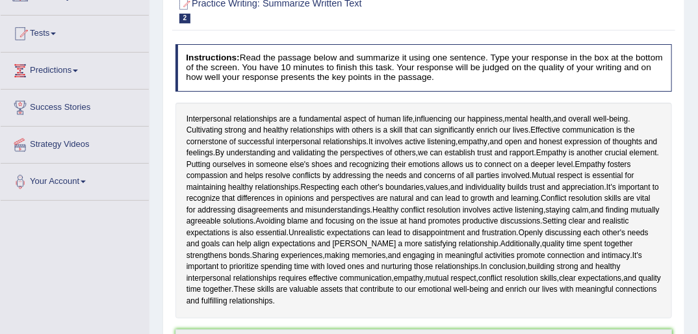
scroll to position [133, 0]
